Goal: Answer question/provide support: Share knowledge or assist other users

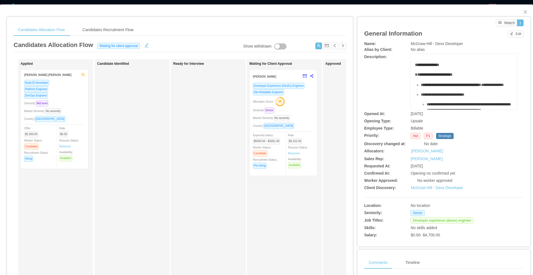
click at [302, 134] on div "Rate $9,152.00 Resume Status: Resume 1 Availability: Available" at bounding box center [303, 150] width 31 height 36
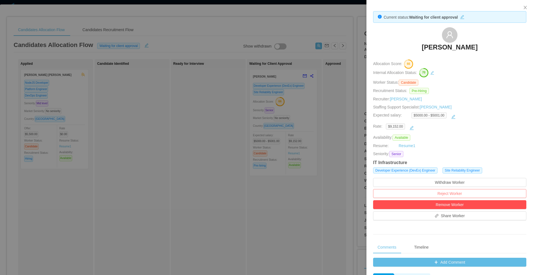
scroll to position [77, 0]
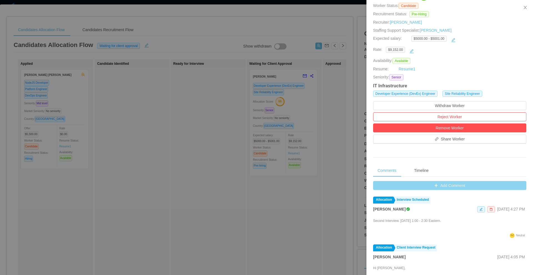
click at [436, 186] on button "Add Comment" at bounding box center [449, 185] width 153 height 9
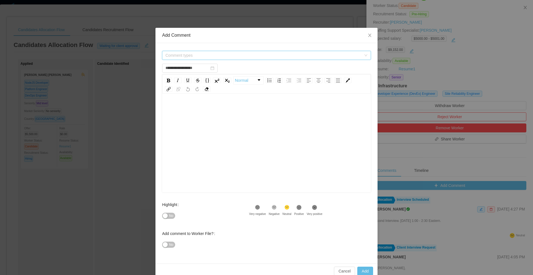
click at [226, 56] on span "Comment types" at bounding box center [264, 55] width 196 height 6
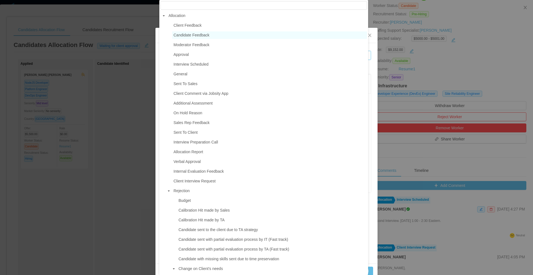
click at [201, 35] on span "Candidate Feedback" at bounding box center [192, 35] width 36 height 4
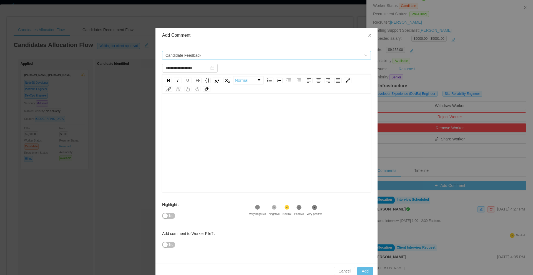
click at [187, 54] on span "Candidate Feedback" at bounding box center [184, 55] width 36 height 8
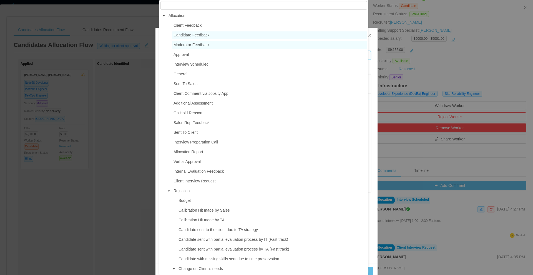
click at [217, 45] on span "Moderator Feedback" at bounding box center [269, 44] width 195 height 7
type input "**********"
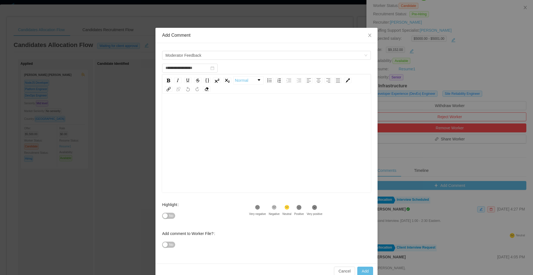
click at [201, 104] on div "rdw-editor" at bounding box center [267, 108] width 200 height 11
click at [170, 218] on button "No" at bounding box center [168, 215] width 13 height 6
click at [166, 251] on div "Add comment to Worker File? No" at bounding box center [205, 242] width 87 height 29
click at [165, 247] on div "No" at bounding box center [205, 244] width 87 height 11
click at [170, 244] on span "No" at bounding box center [171, 245] width 4 height 6
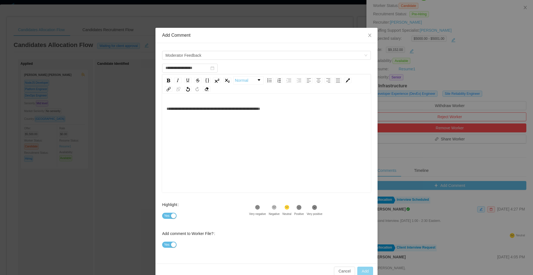
click at [361, 269] on button "Add" at bounding box center [365, 270] width 16 height 9
type input "**********"
